Goal: Transaction & Acquisition: Purchase product/service

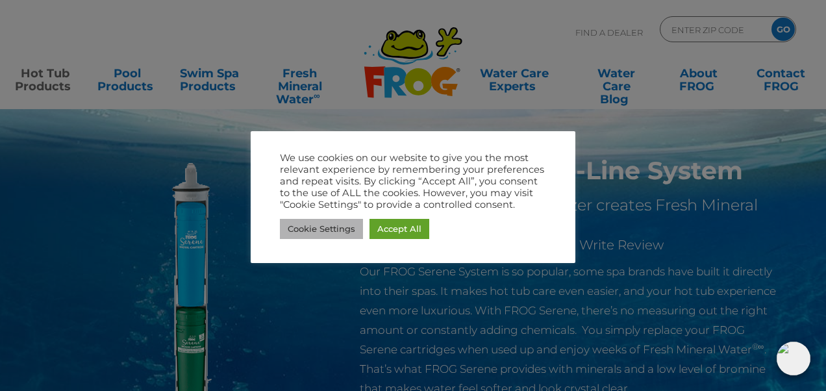
click at [310, 234] on link "Cookie Settings" at bounding box center [321, 229] width 83 height 20
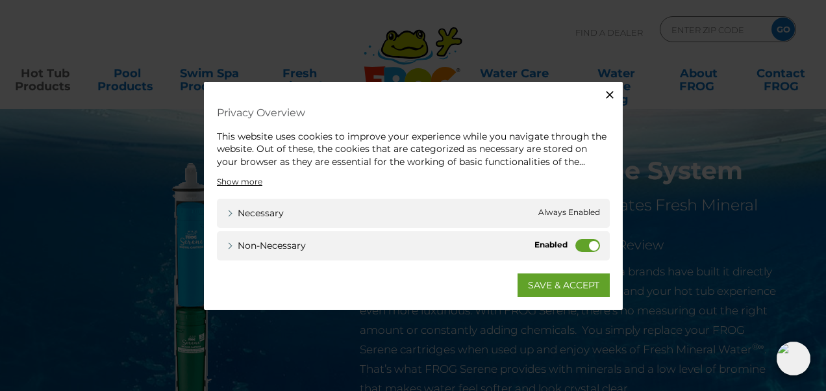
click at [606, 92] on icon "button" at bounding box center [610, 94] width 8 height 8
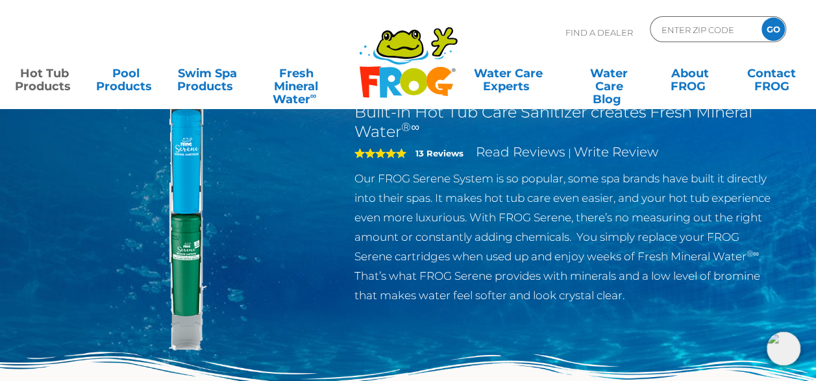
scroll to position [65, 0]
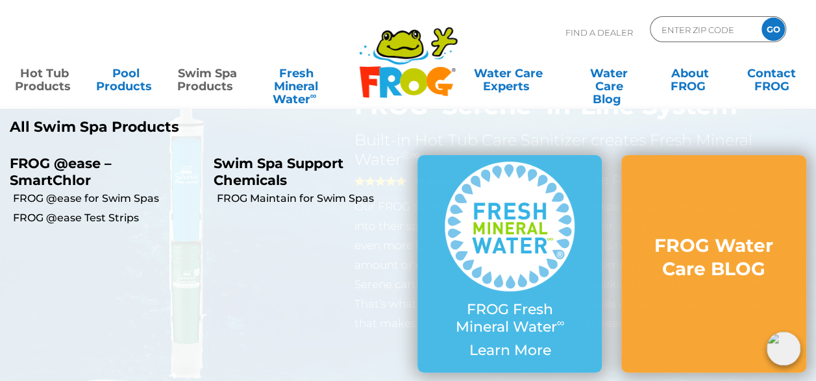
click at [204, 82] on link "Swim Spa Products" at bounding box center [206, 73] width 63 height 26
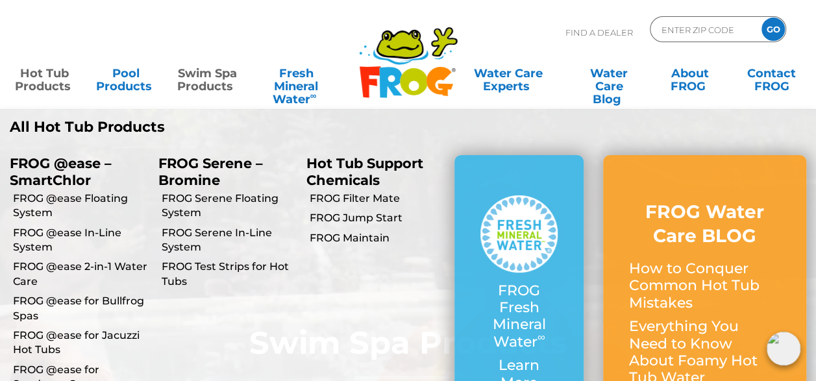
click at [61, 79] on link "Hot Tub Products" at bounding box center [44, 73] width 63 height 26
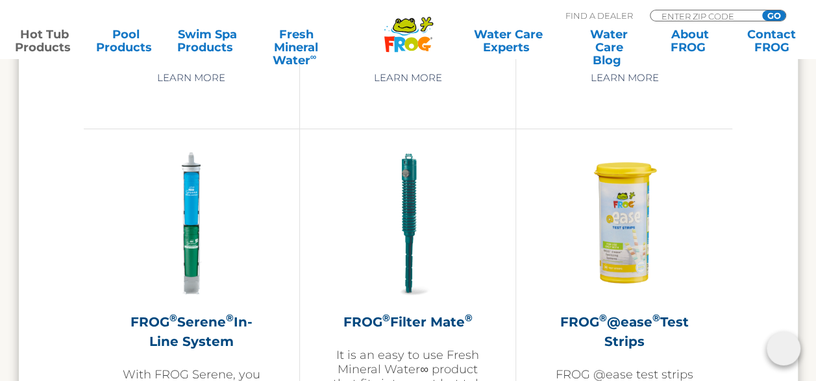
scroll to position [2661, 0]
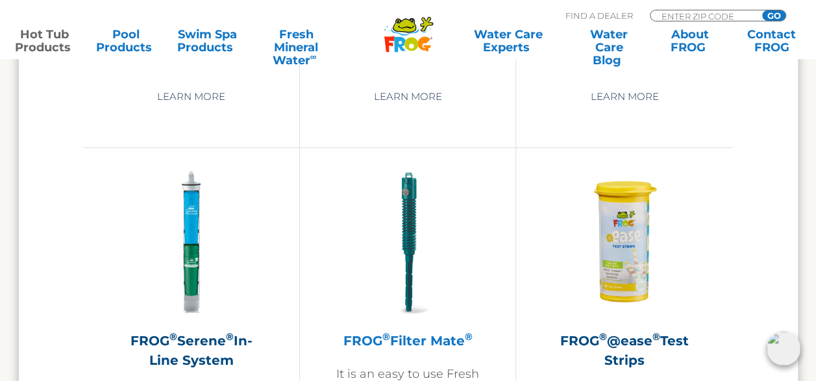
click at [410, 221] on img at bounding box center [407, 242] width 151 height 151
